Goal: Navigation & Orientation: Find specific page/section

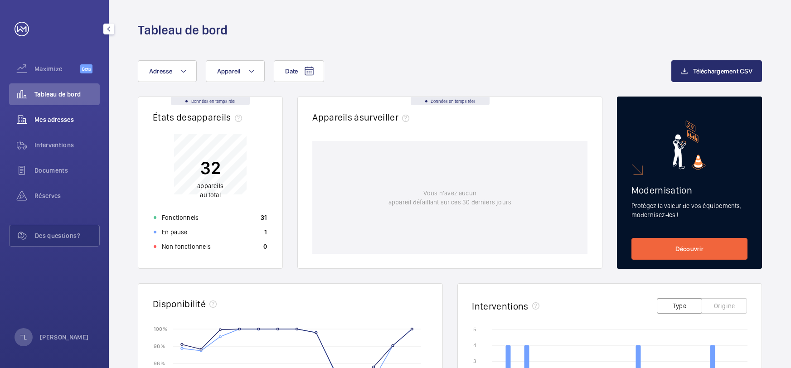
click at [60, 121] on span "Mes adresses" at bounding box center [66, 119] width 65 height 9
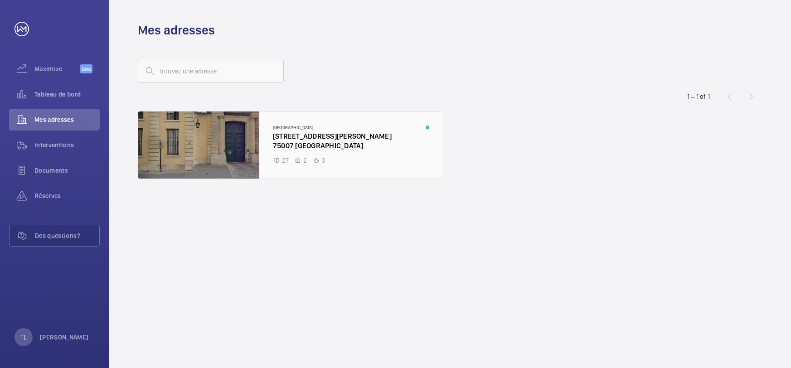
click at [218, 135] on div at bounding box center [290, 144] width 304 height 67
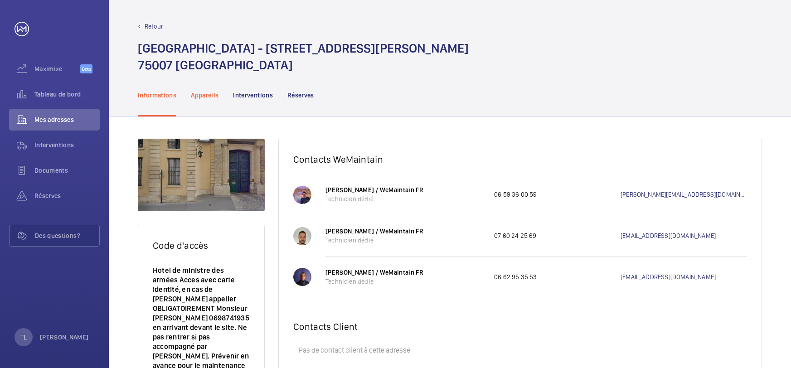
click at [200, 92] on p "Appareils" at bounding box center [205, 95] width 28 height 9
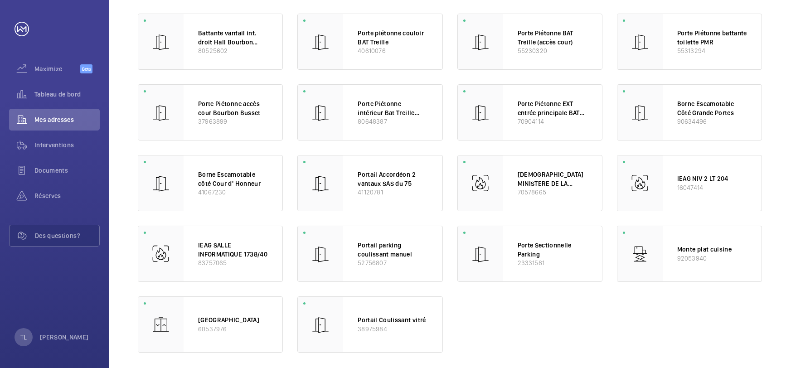
scroll to position [272, 0]
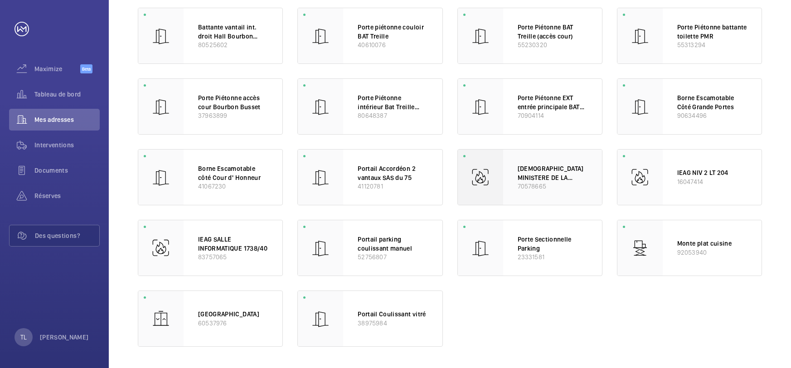
click at [534, 169] on p "[DEMOGRAPHIC_DATA] MINISTERE DE LA DEFENSE" at bounding box center [552, 173] width 70 height 18
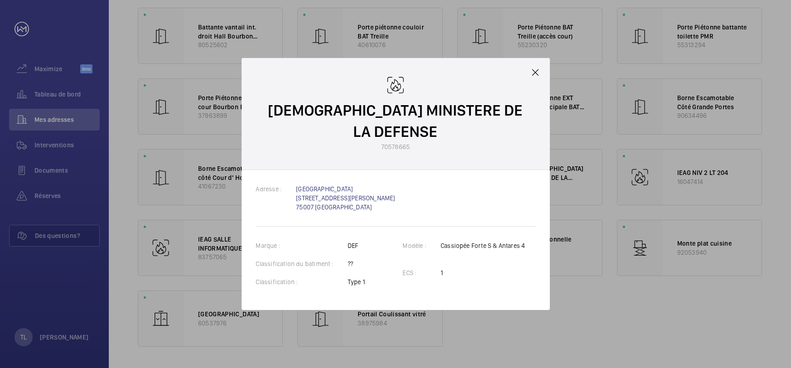
click at [533, 78] on mat-icon at bounding box center [535, 72] width 11 height 11
